Goal: Task Accomplishment & Management: Use online tool/utility

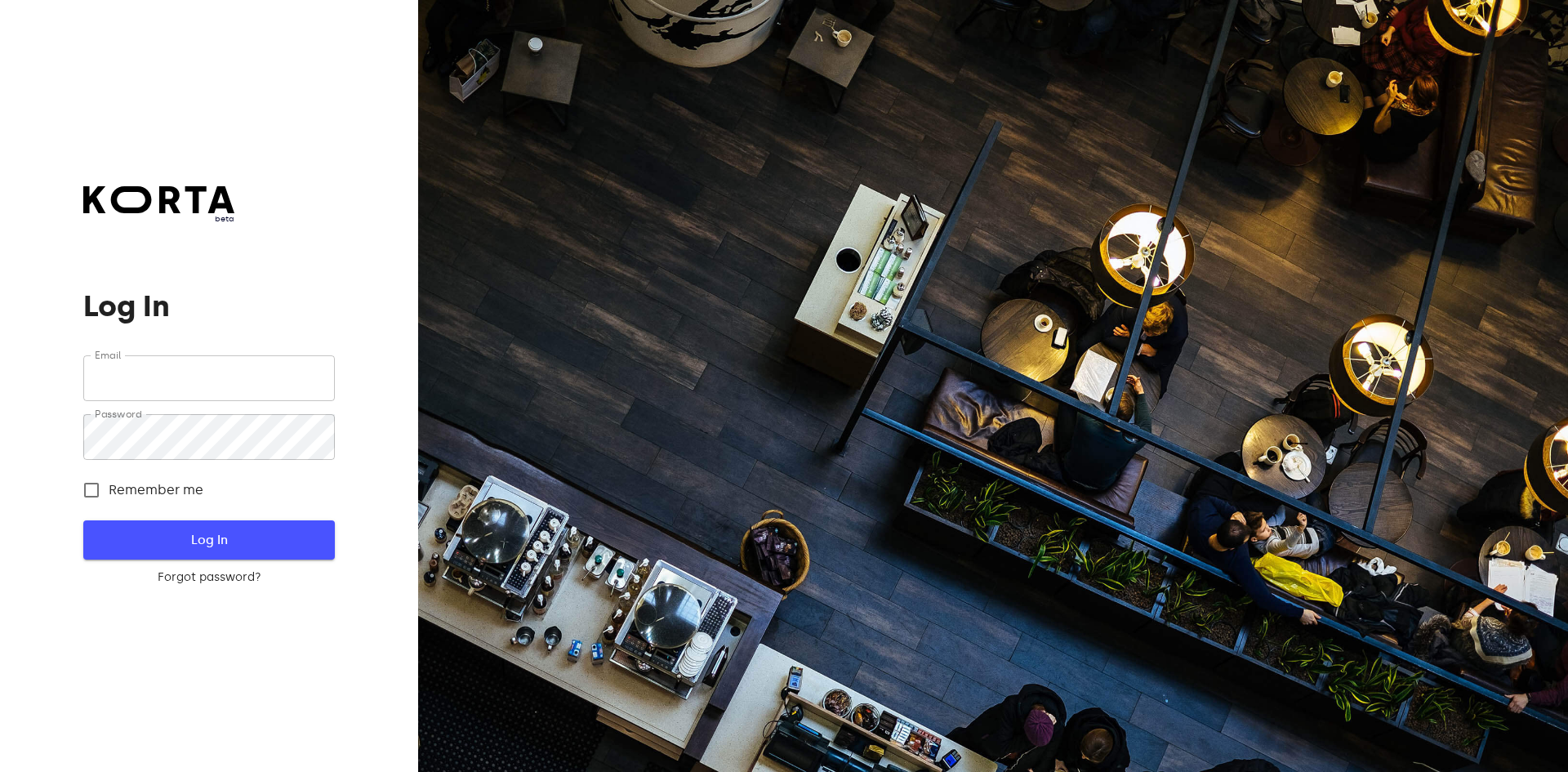
type input "[EMAIL_ADDRESS][DOMAIN_NAME]"
click at [203, 532] on span "Log In" at bounding box center [209, 540] width 198 height 21
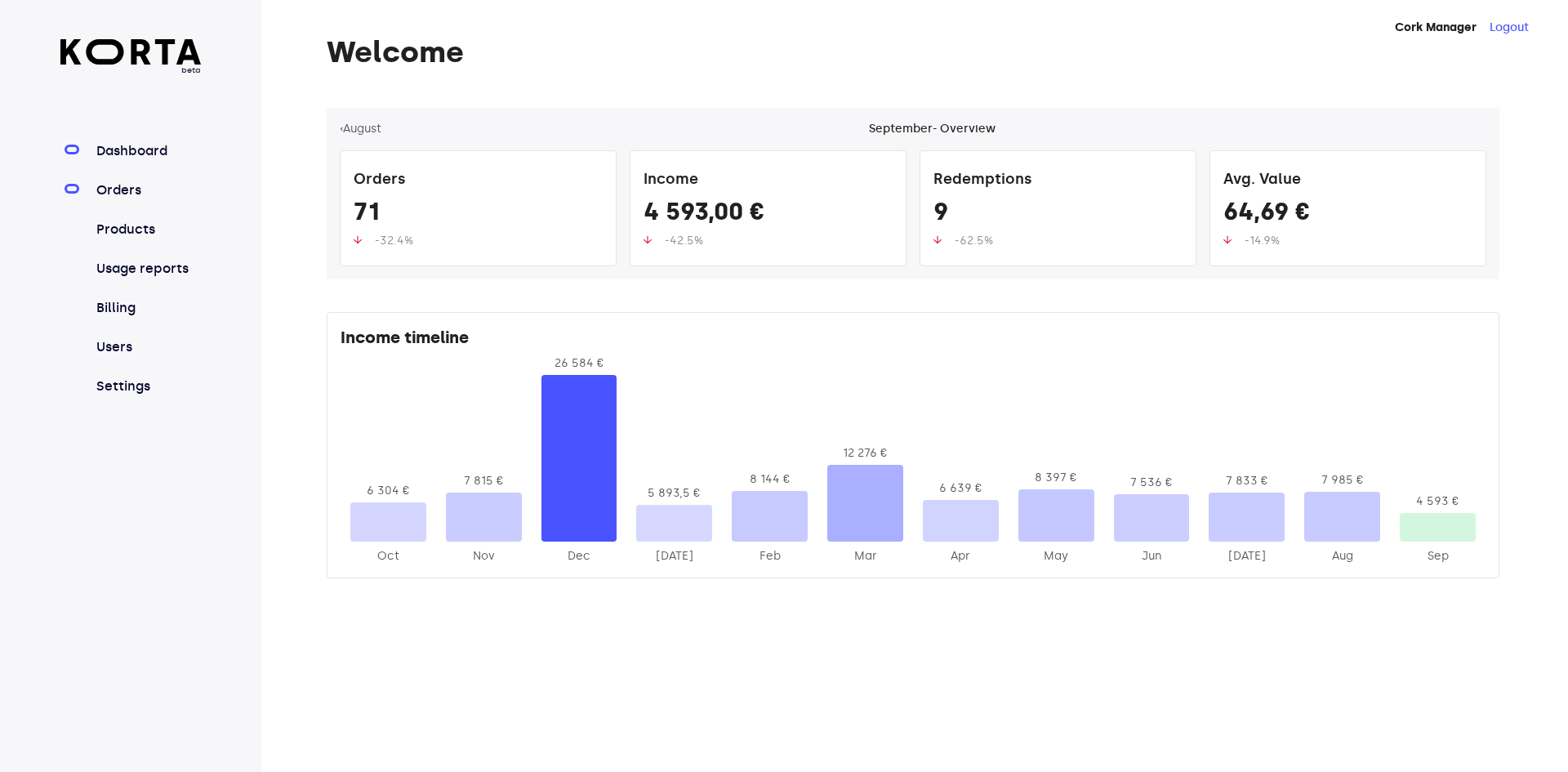
click at [115, 197] on link "Orders" at bounding box center [147, 190] width 109 height 19
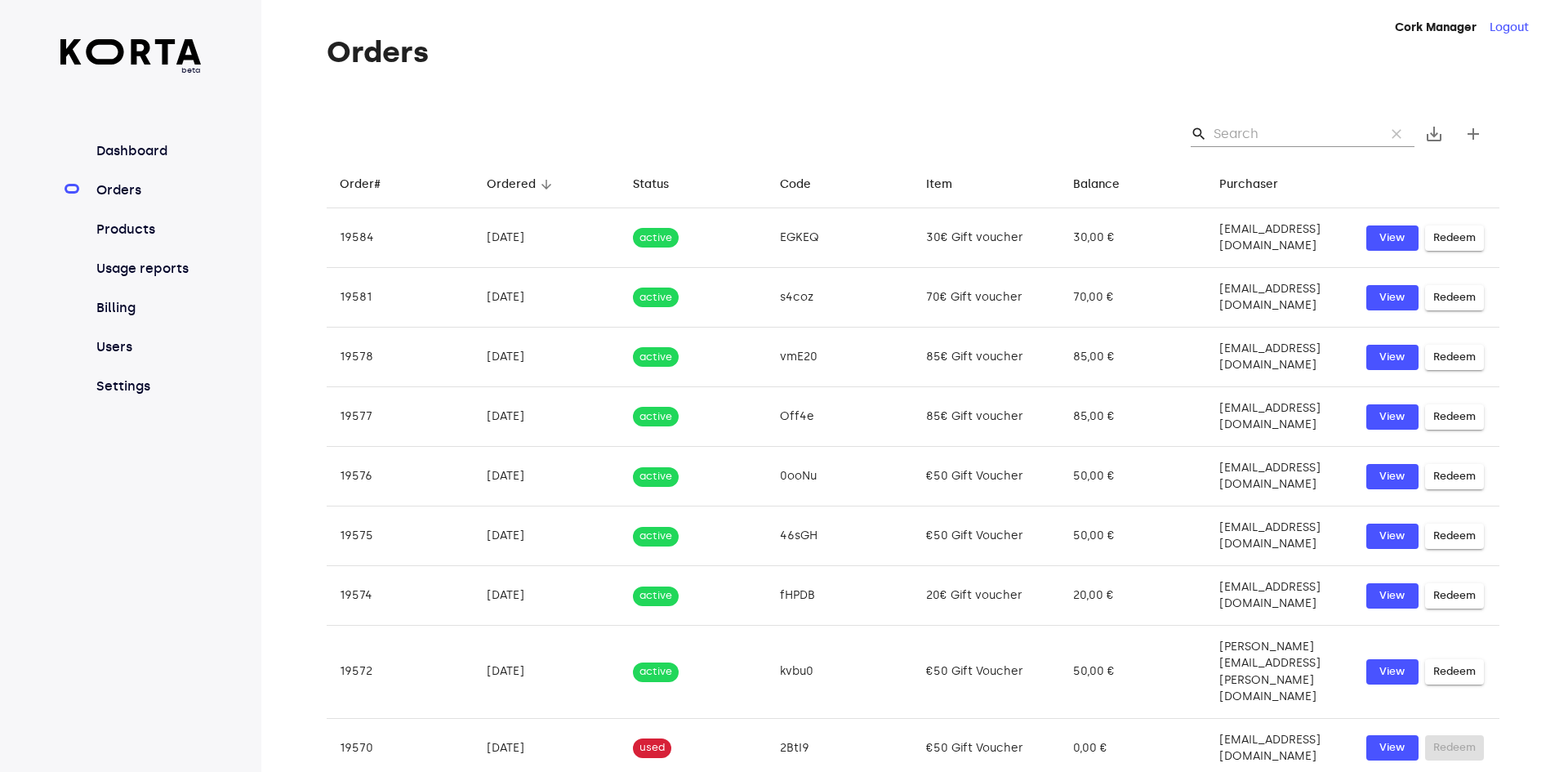
click at [1268, 137] on input "Search" at bounding box center [1292, 134] width 158 height 27
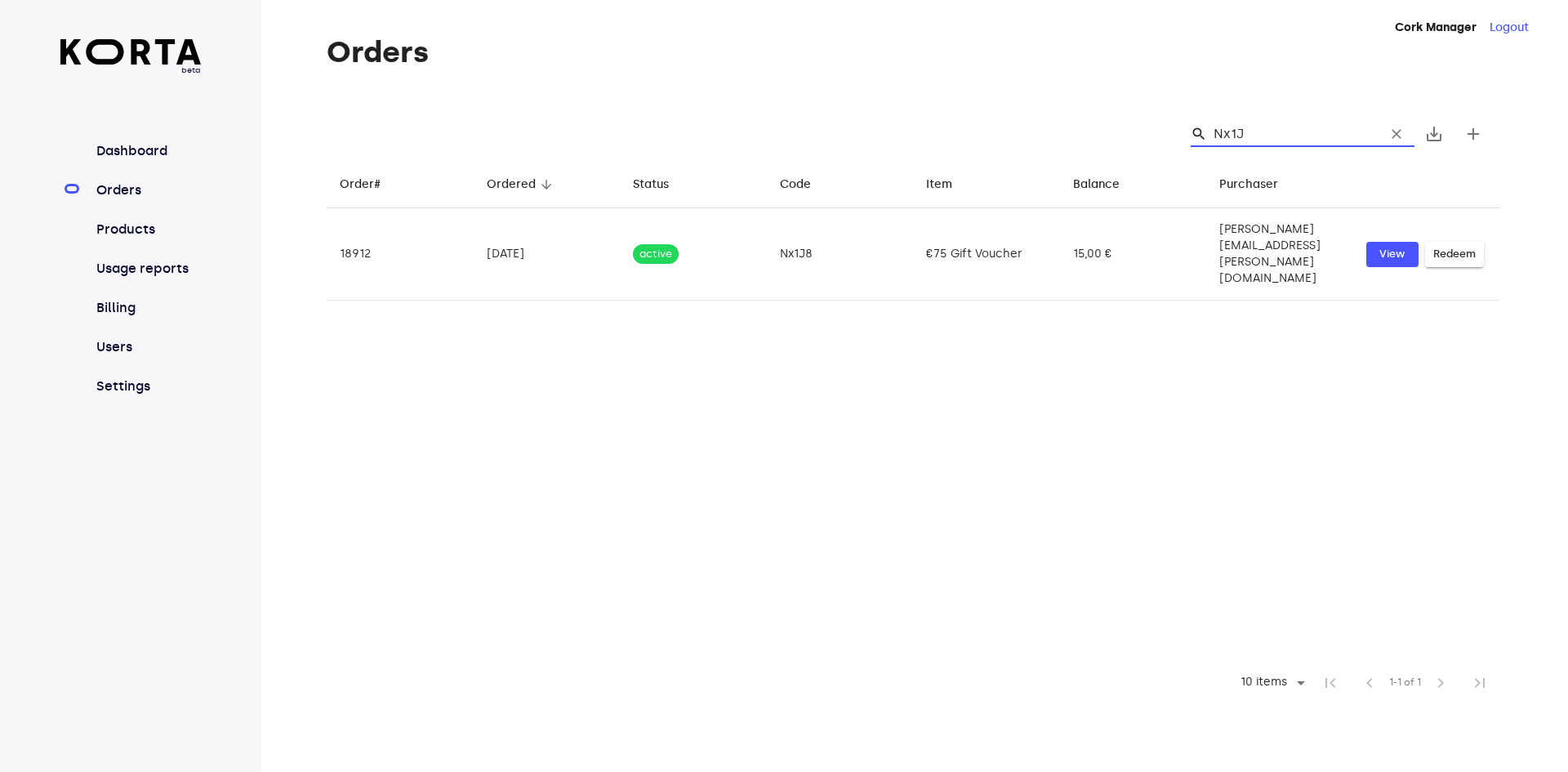
type input "Nx1J8"
drag, startPoint x: 1265, startPoint y: 133, endPoint x: 1218, endPoint y: 131, distance: 47.0
click at [1218, 131] on input "Nx1J8" at bounding box center [1292, 134] width 158 height 27
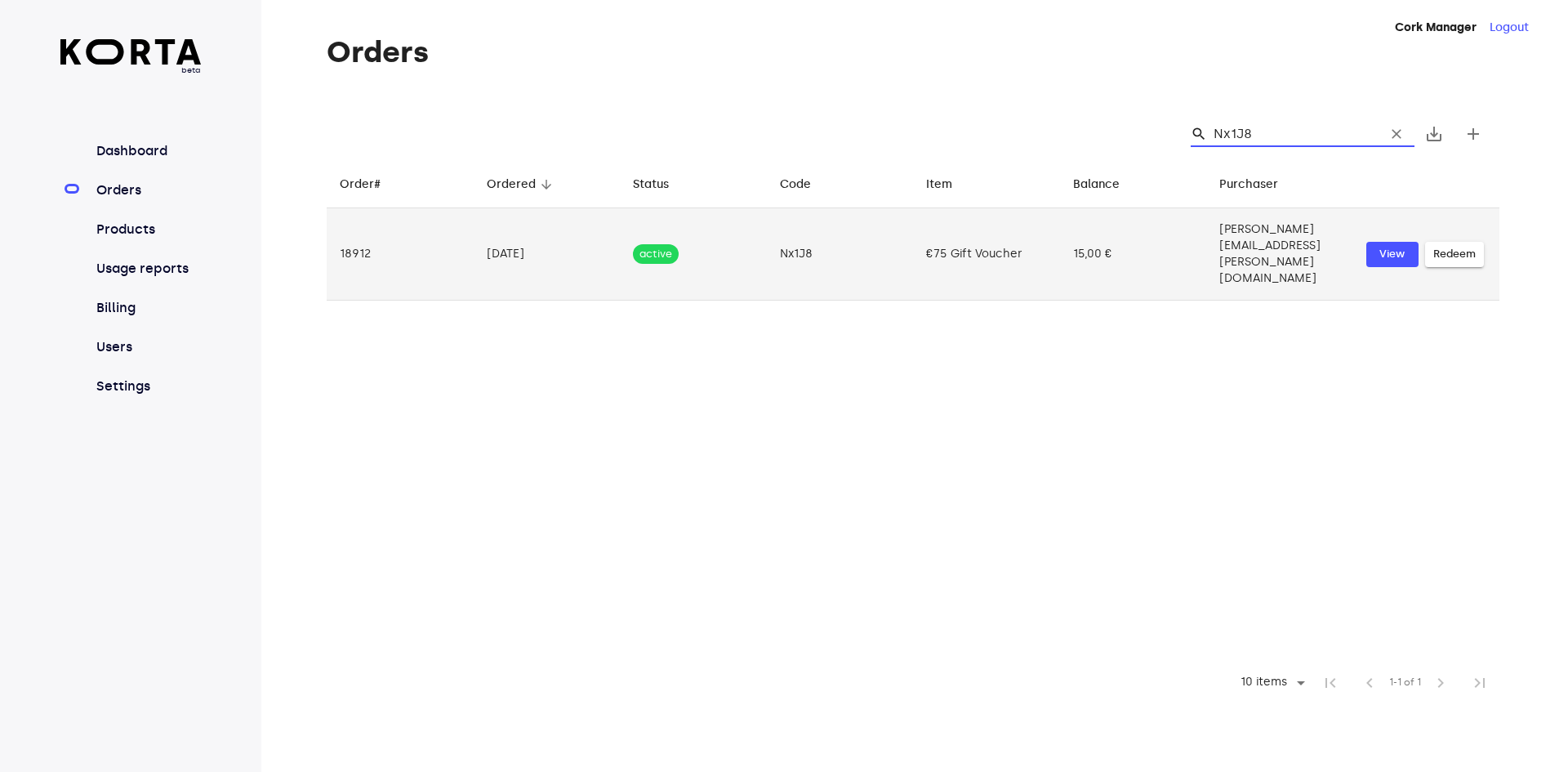
click at [1453, 245] on span "Redeem" at bounding box center [1454, 254] width 42 height 19
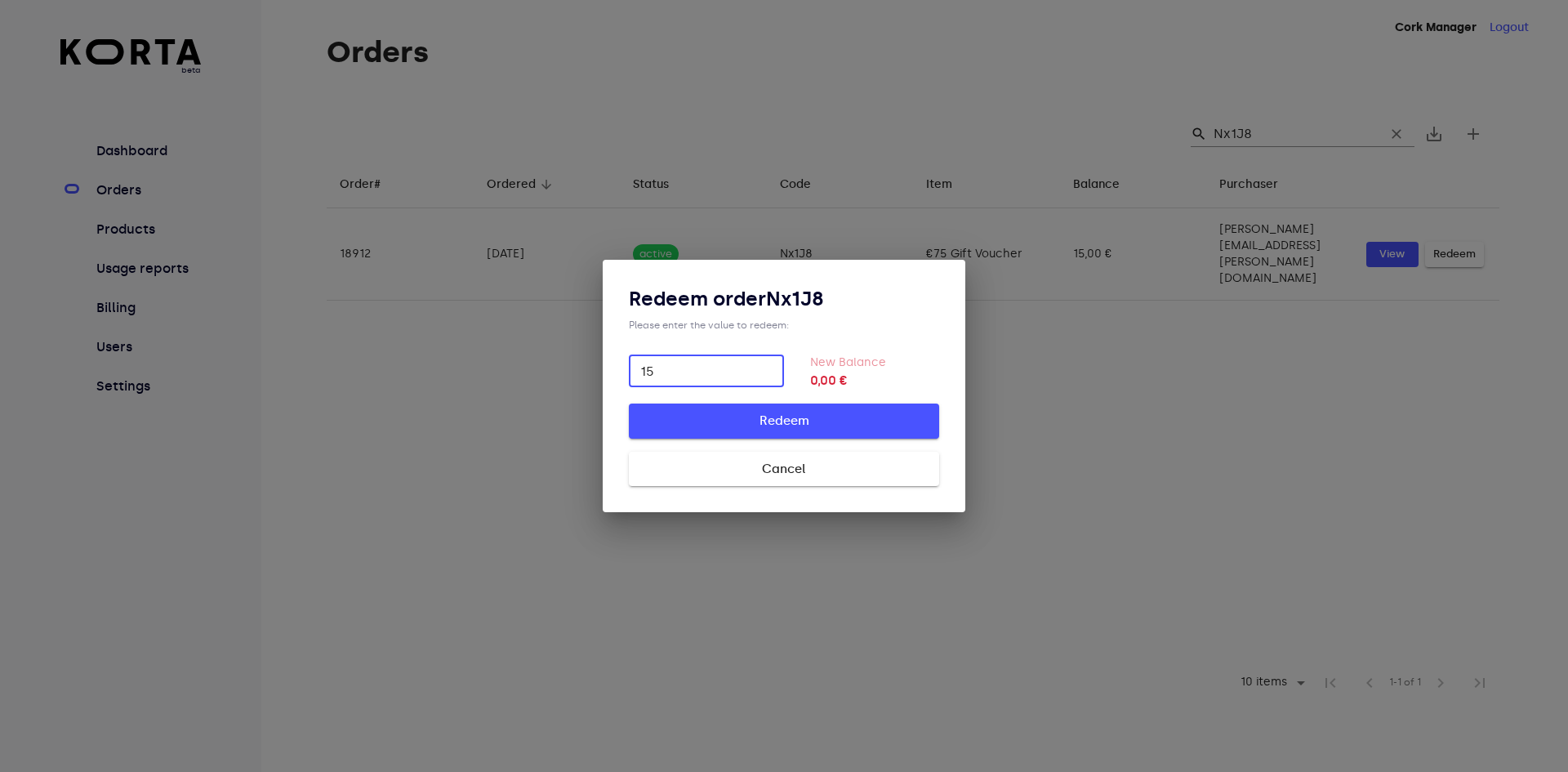
type input "15"
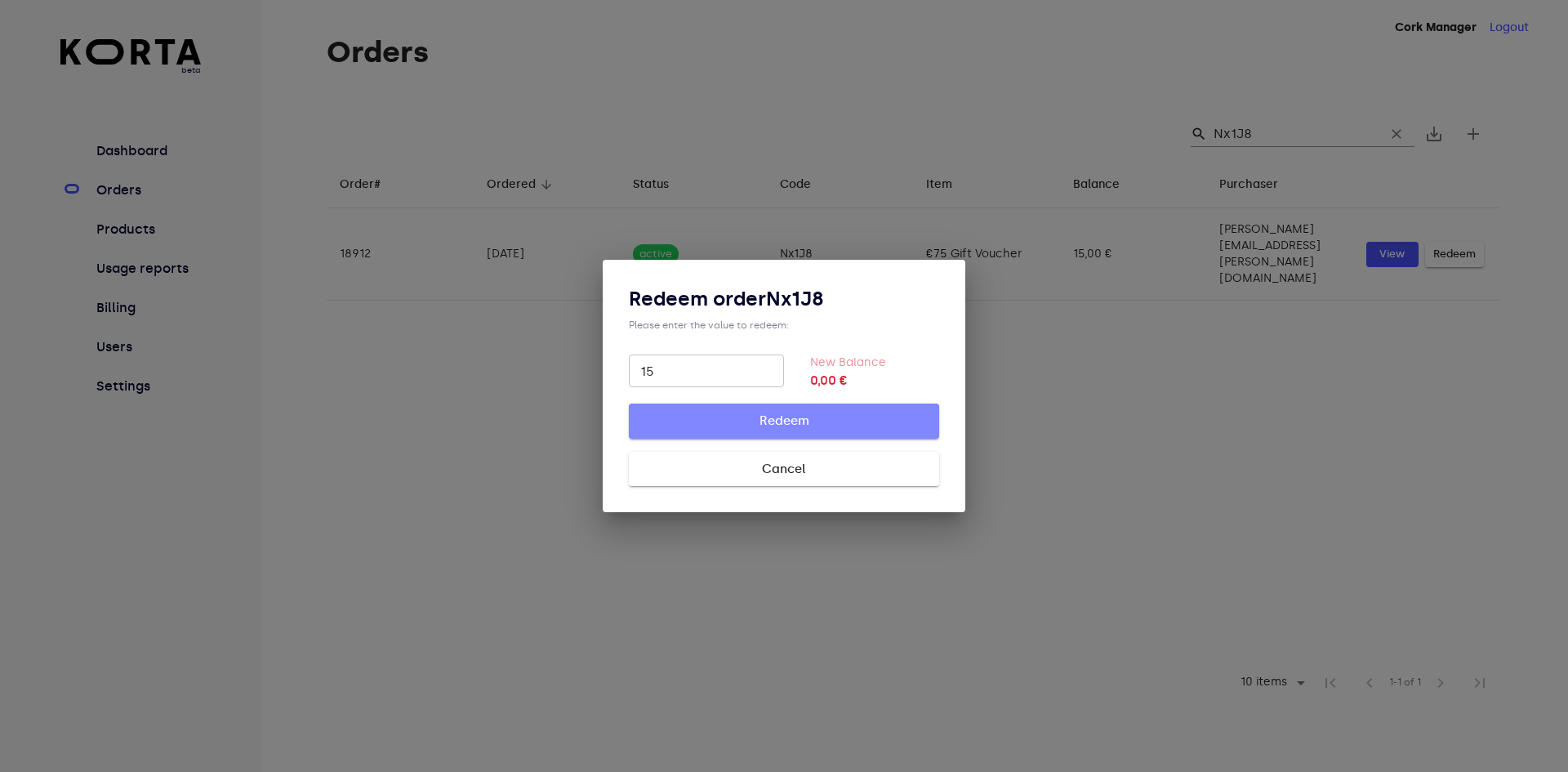
click at [828, 420] on span "Redeem" at bounding box center [784, 421] width 258 height 21
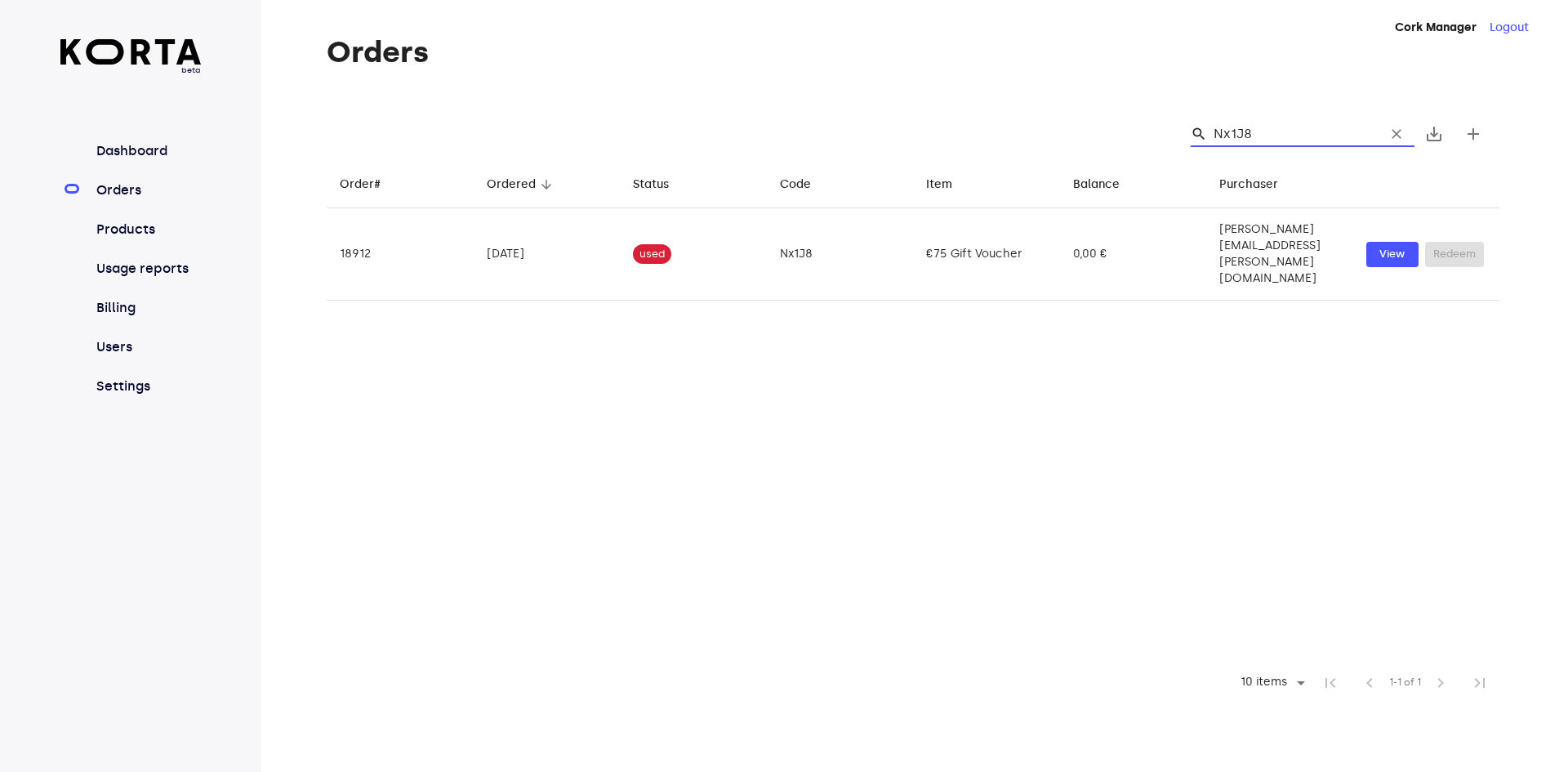
click at [1299, 133] on input "Nx1J8" at bounding box center [1292, 134] width 158 height 27
type input "N"
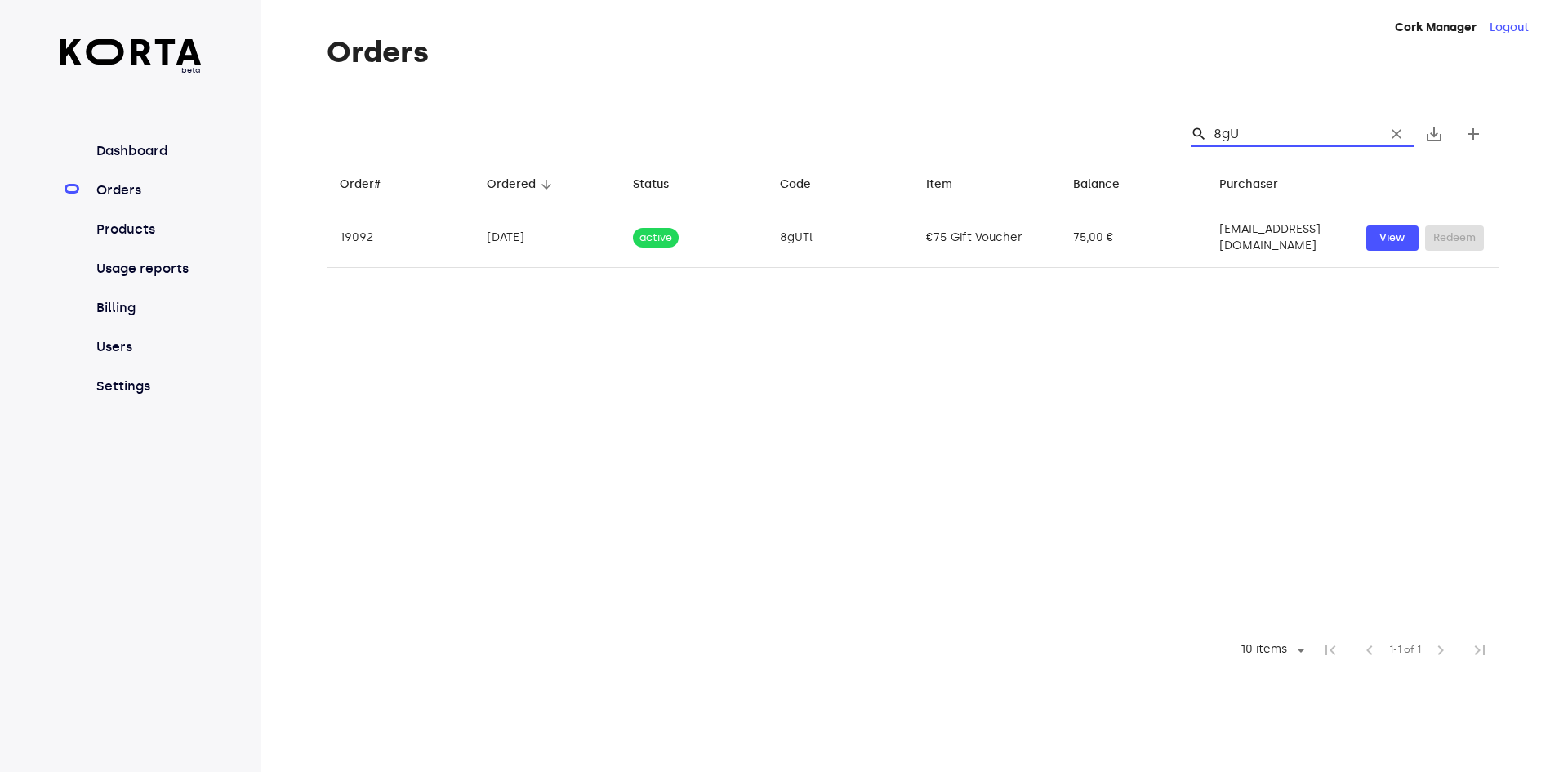
type input "8gUT"
click at [1286, 134] on input "8gUT" at bounding box center [1292, 134] width 158 height 27
drag, startPoint x: 1274, startPoint y: 134, endPoint x: 1220, endPoint y: 134, distance: 54.0
click at [1220, 134] on input "8gUTl" at bounding box center [1292, 134] width 158 height 27
type input "8gUTl"
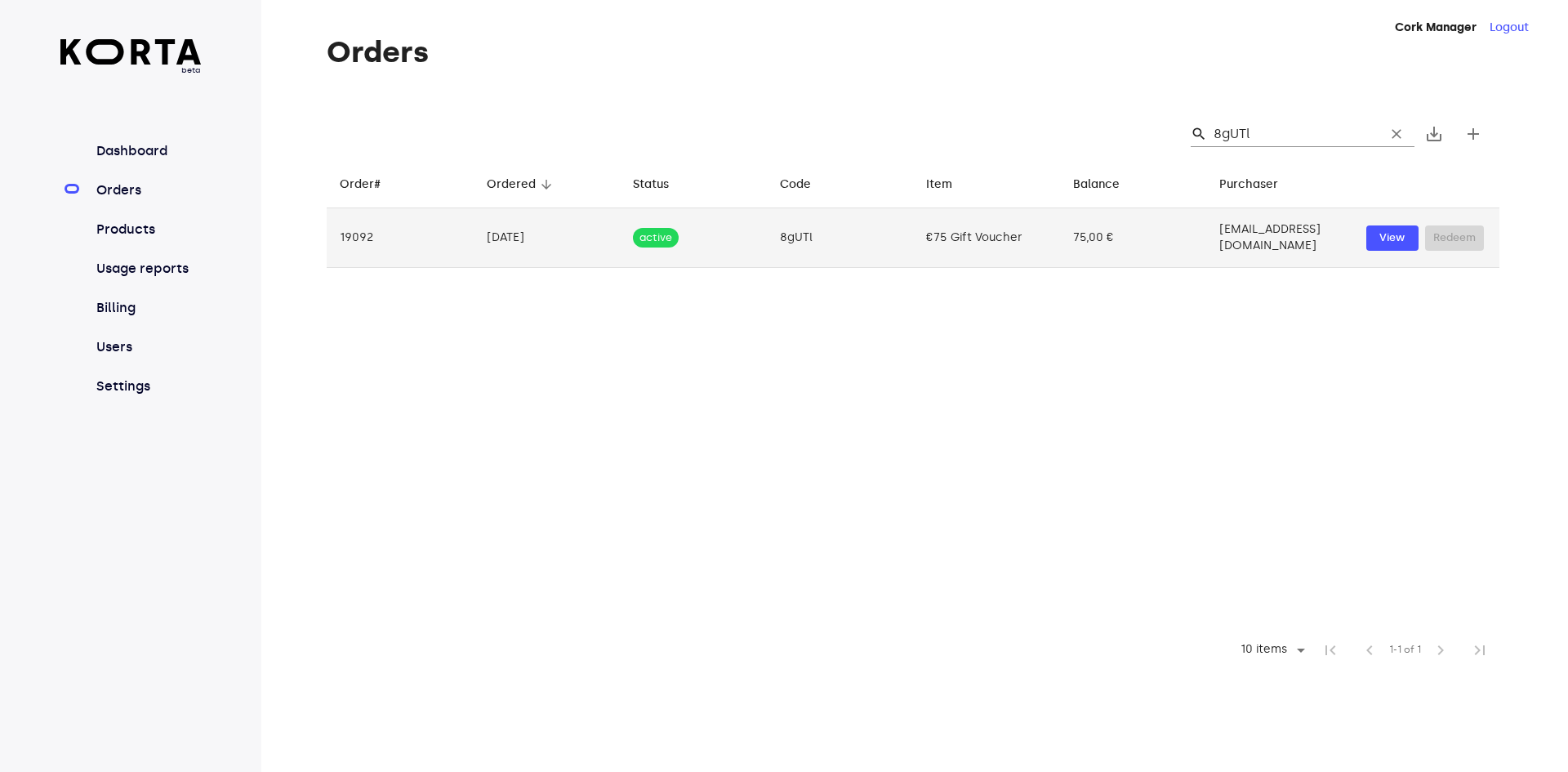
click at [1463, 236] on div "View Redeem" at bounding box center [1426, 238] width 121 height 26
click at [1389, 229] on span "View" at bounding box center [1392, 238] width 36 height 19
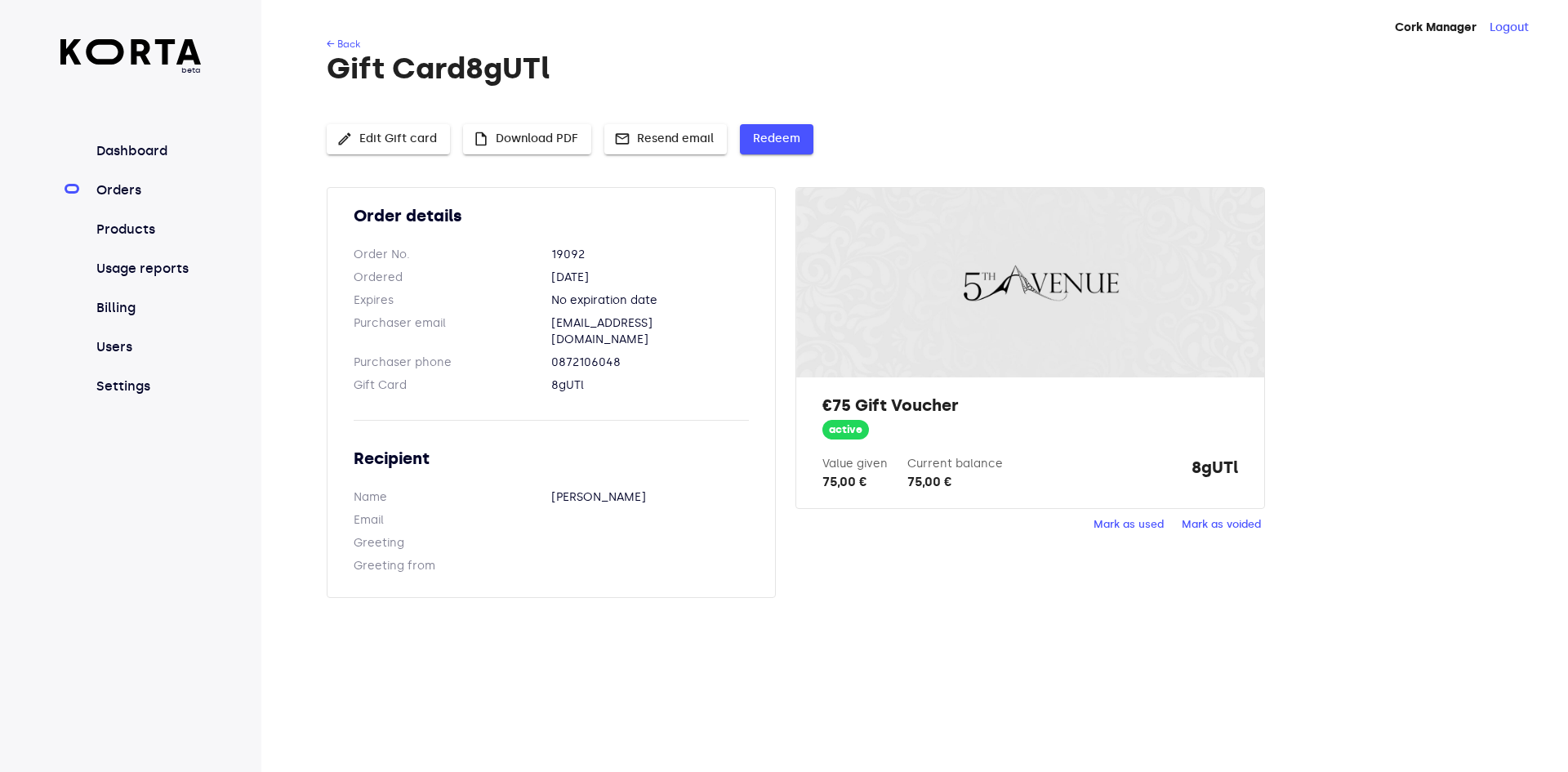
click at [777, 135] on span "Redeem" at bounding box center [777, 139] width 48 height 20
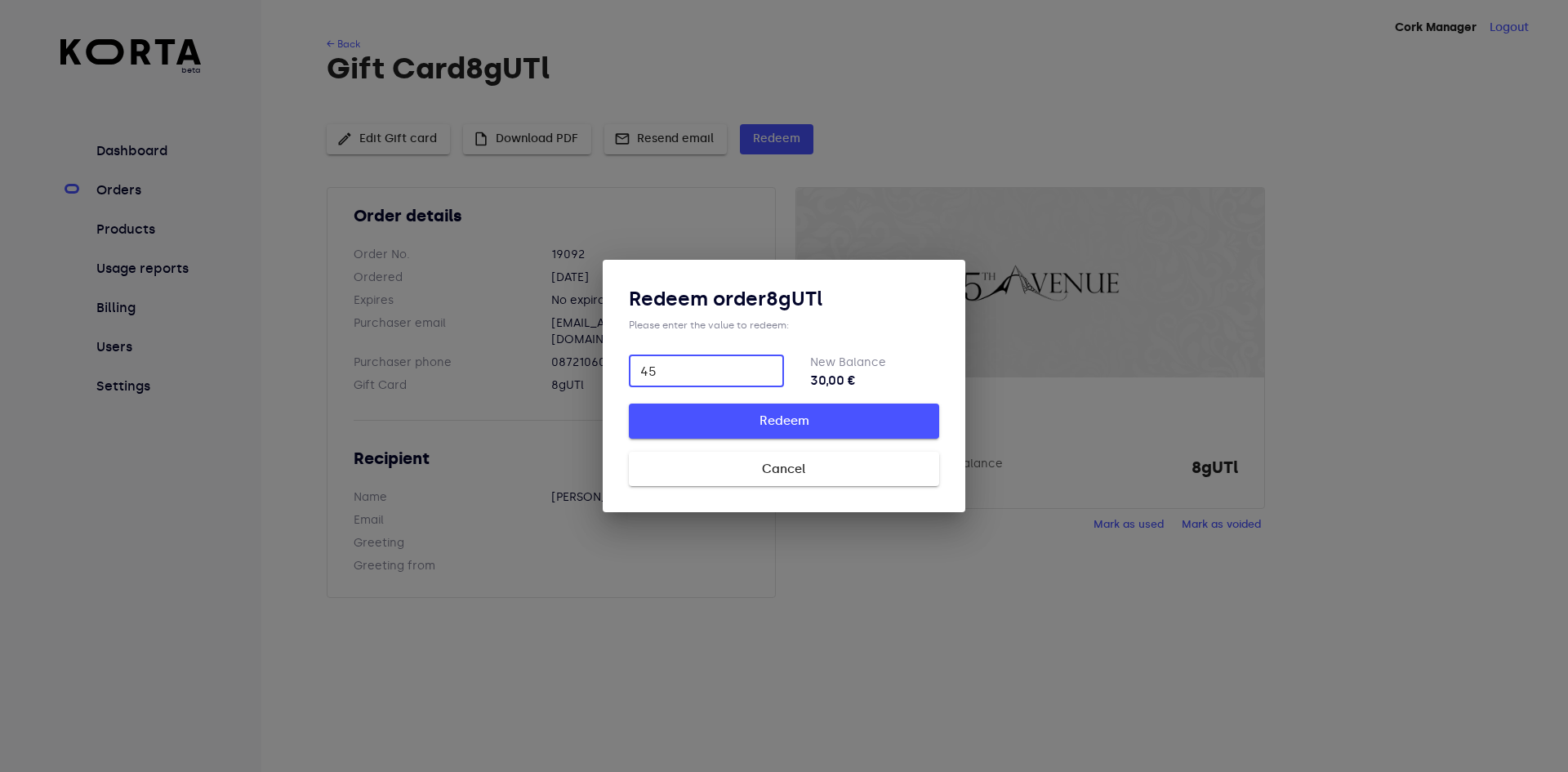
type input "45"
click at [801, 424] on span "Redeem" at bounding box center [784, 421] width 258 height 21
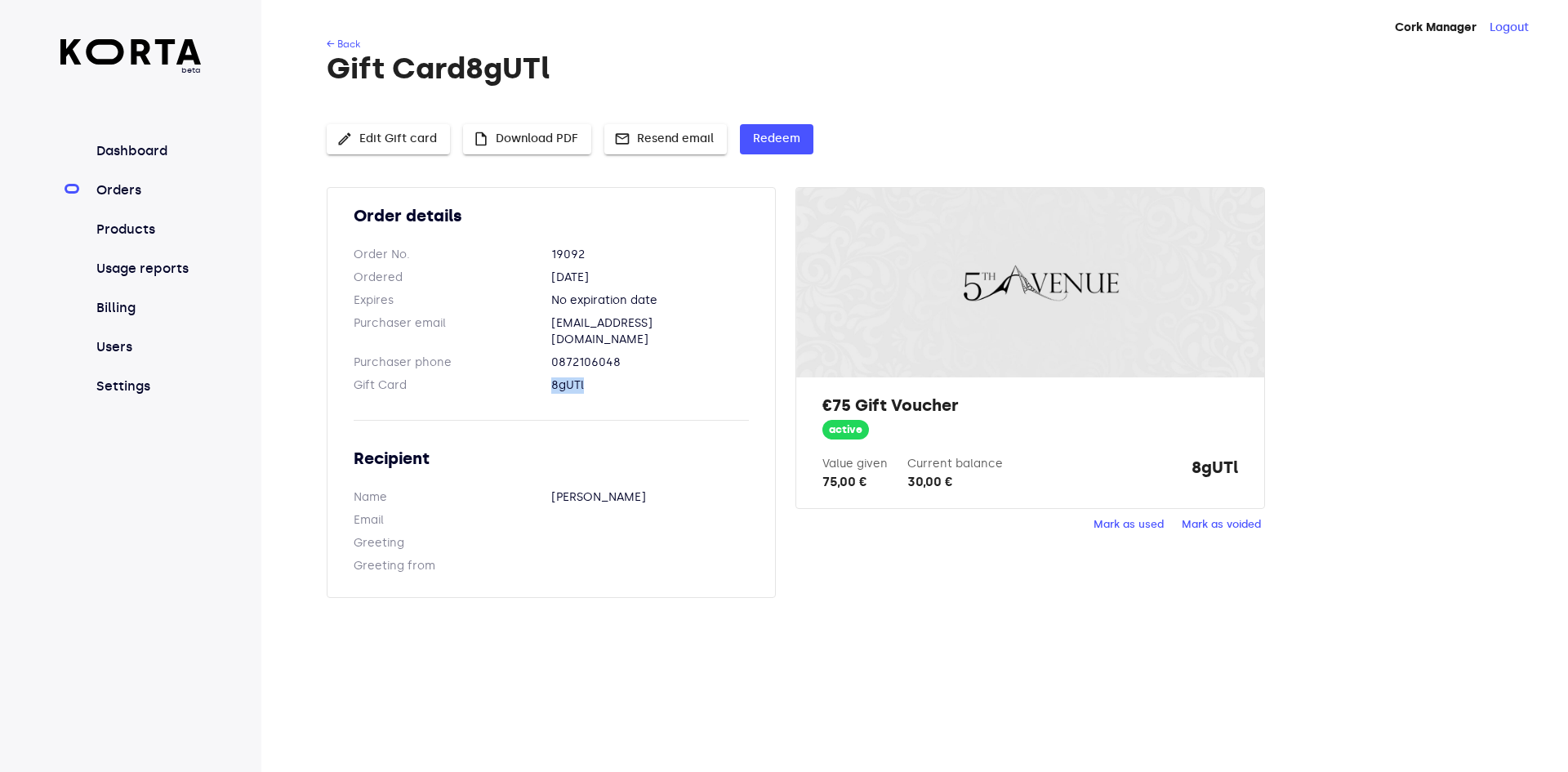
drag, startPoint x: 553, startPoint y: 369, endPoint x: 590, endPoint y: 369, distance: 37.0
click at [590, 378] on dd "8gUTl" at bounding box center [651, 386] width 198 height 16
copy dd "8gUTl"
click at [877, 607] on div "Cork Manager Logout ← Back Gift Card 8gUTl edit Edit Gift card insert_drive_fil…" at bounding box center [915, 386] width 1306 height 772
